Goal: Task Accomplishment & Management: Use online tool/utility

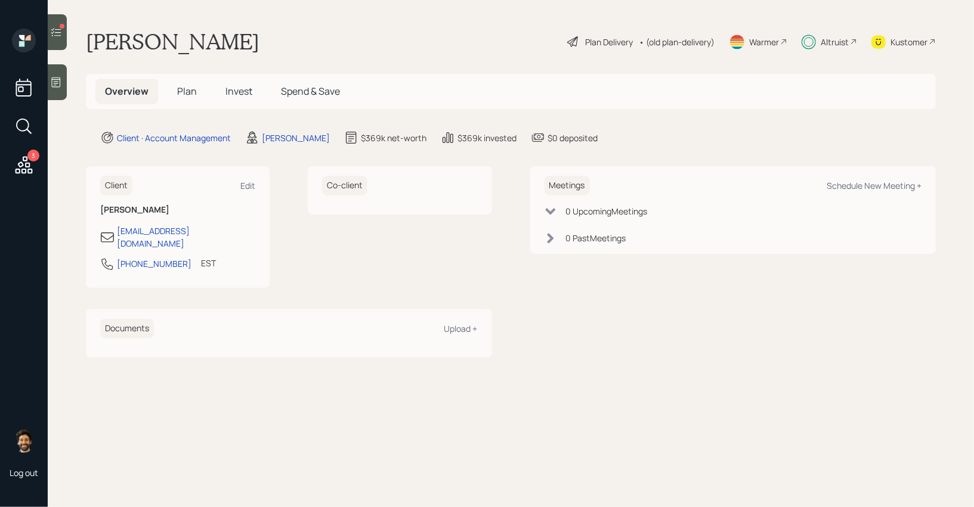
click at [220, 93] on h5 "Invest" at bounding box center [239, 92] width 46 height 26
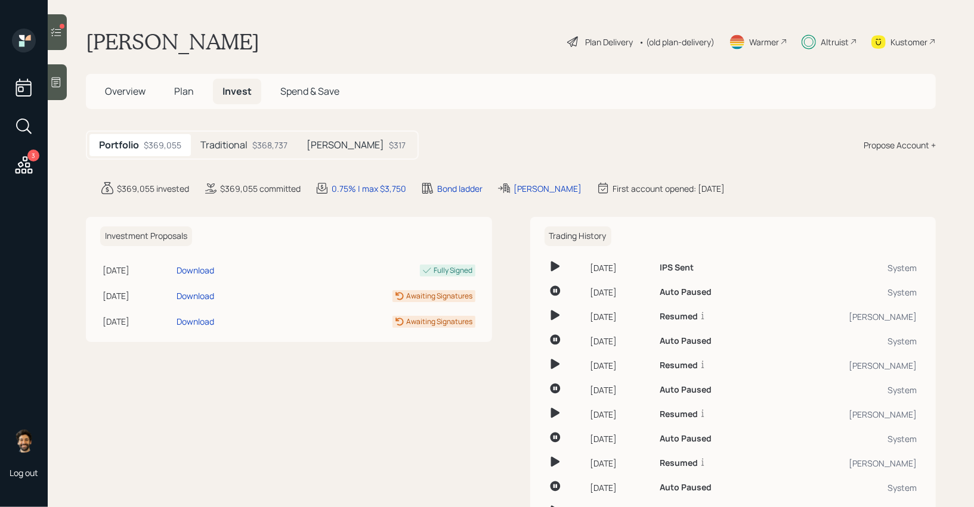
click at [60, 30] on icon at bounding box center [56, 32] width 12 height 12
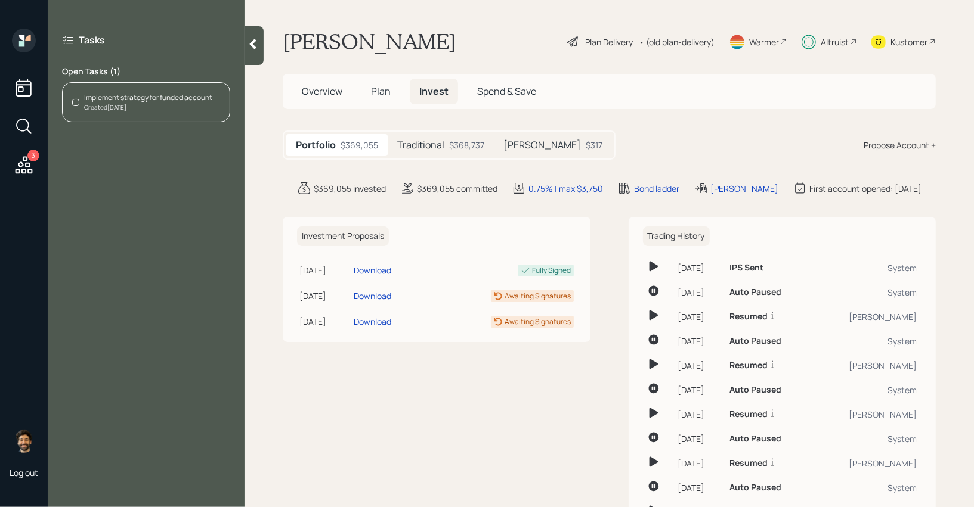
click at [158, 107] on div "Created 2 days ago" at bounding box center [148, 107] width 128 height 9
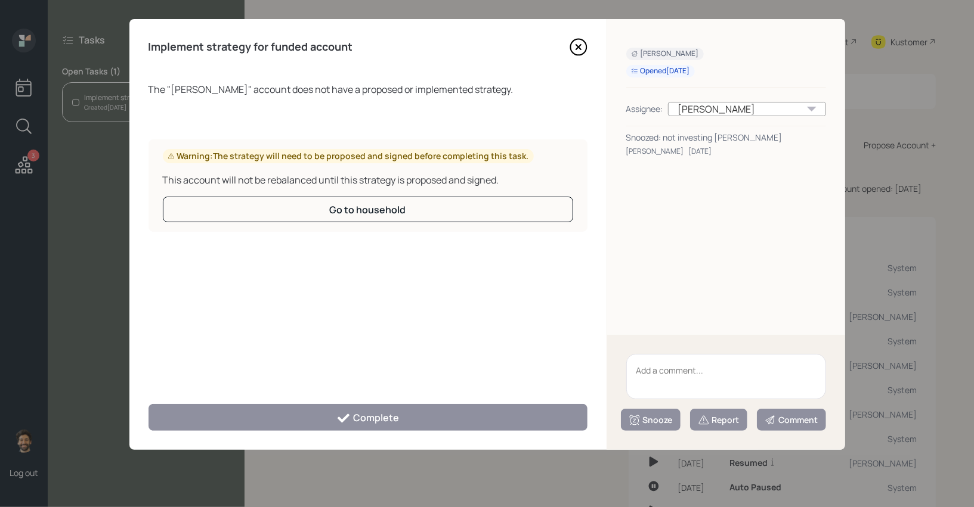
click at [651, 370] on textarea at bounding box center [726, 376] width 200 height 45
type textarea "legayc"
click at [649, 418] on div "Snooze" at bounding box center [651, 420] width 44 height 12
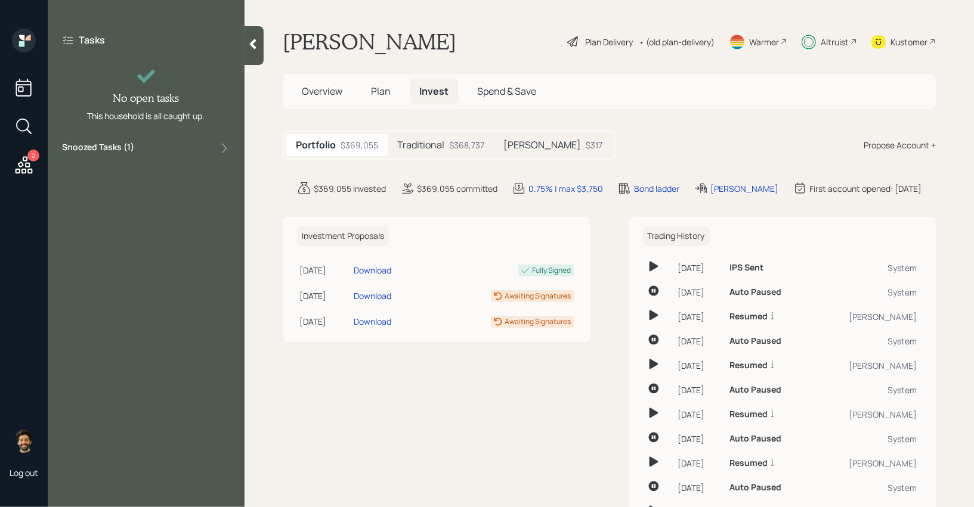
click at [23, 159] on icon at bounding box center [24, 164] width 17 height 17
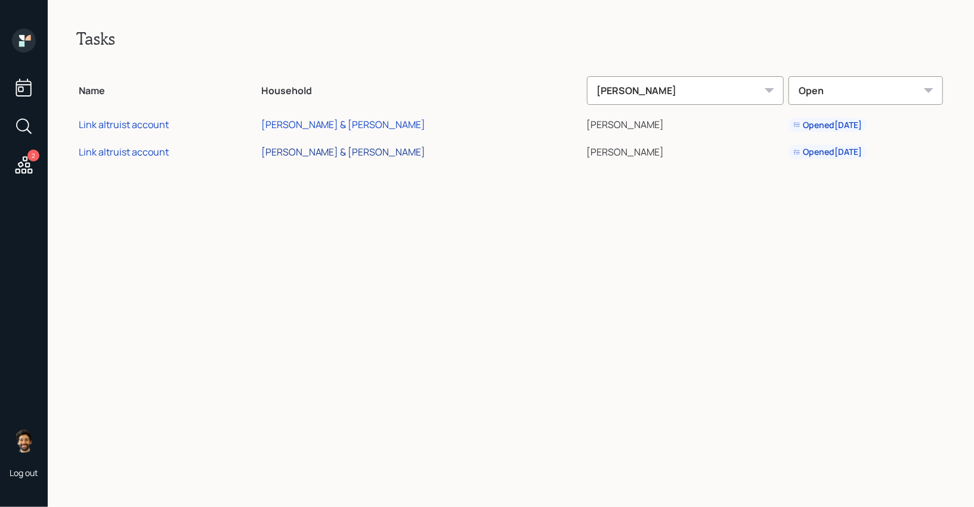
click at [324, 153] on div "Lyn & Jeffrey Mikesell" at bounding box center [343, 152] width 165 height 13
